Goal: Transaction & Acquisition: Purchase product/service

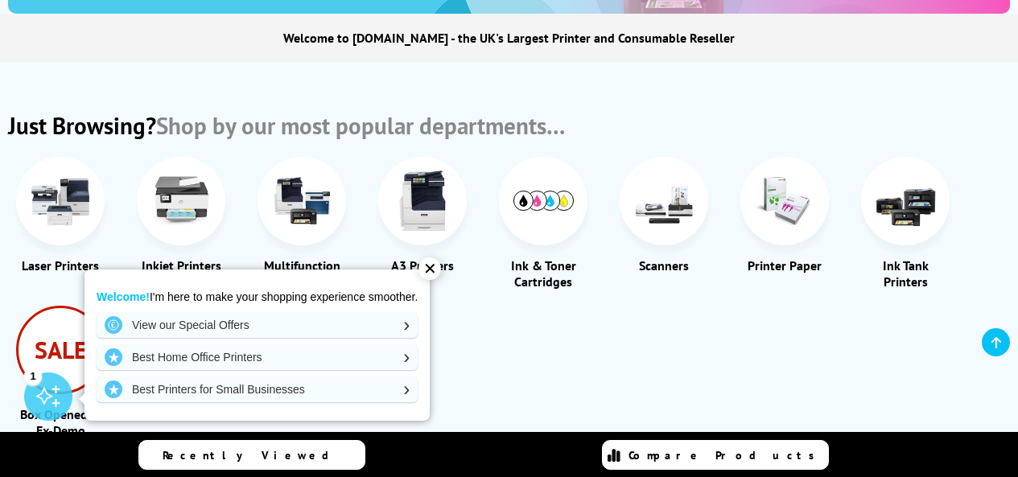
scroll to position [644, 0]
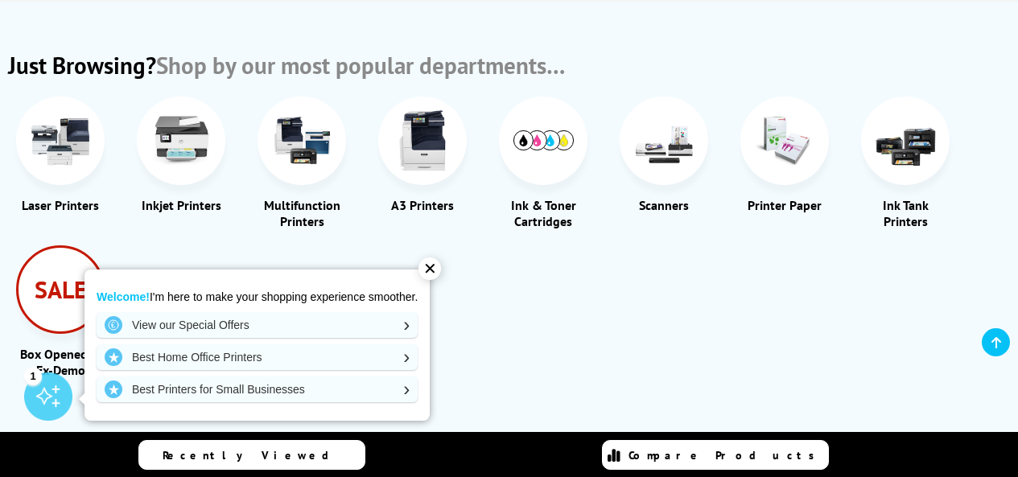
click at [61, 138] on img at bounding box center [61, 140] width 60 height 60
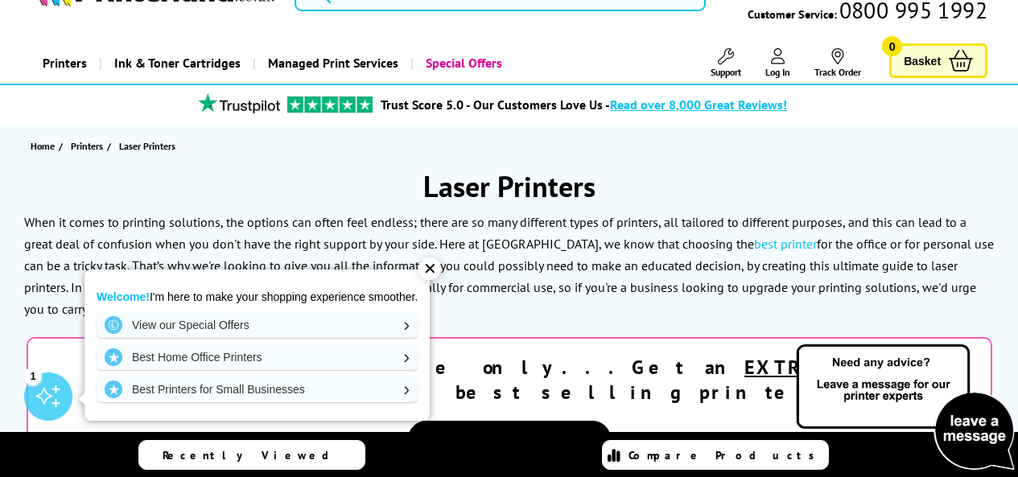
scroll to position [80, 0]
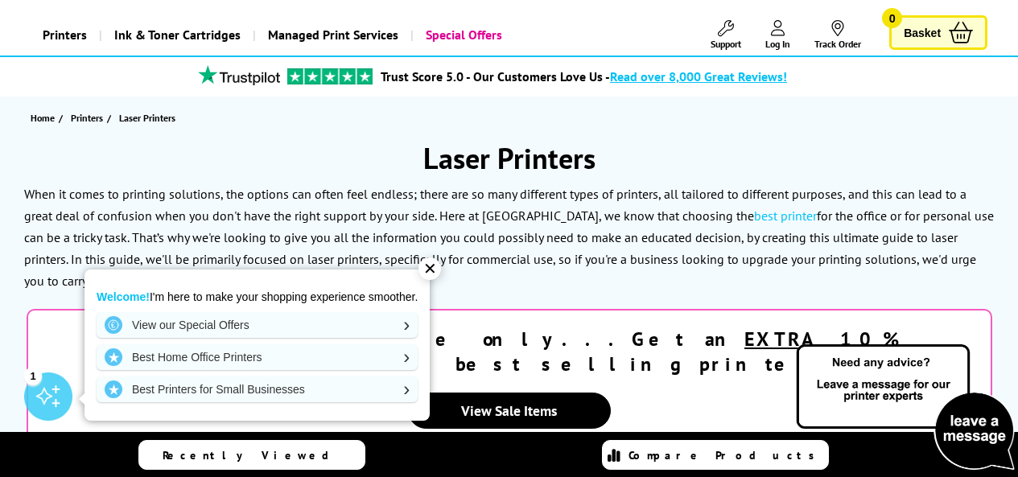
click at [424, 271] on div "✕" at bounding box center [429, 268] width 23 height 23
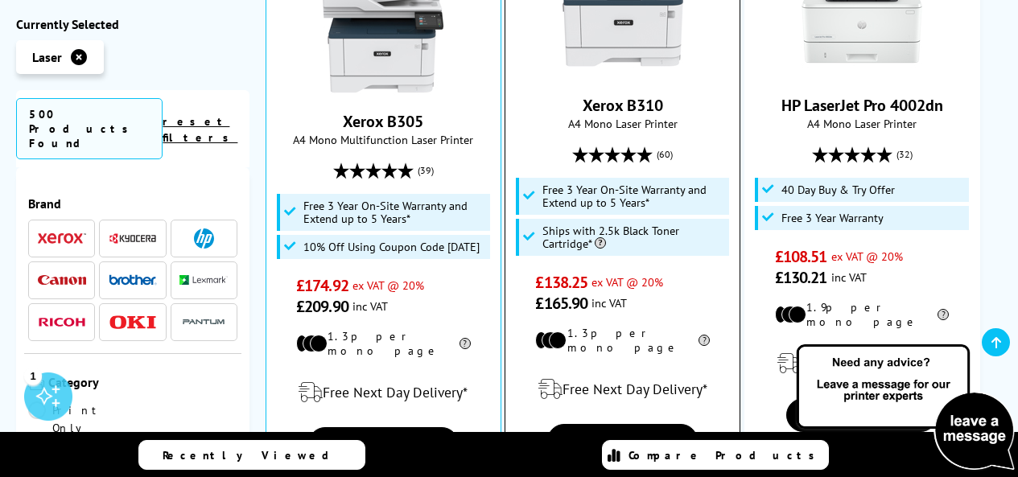
scroll to position [1528, 0]
